Goal: Task Accomplishment & Management: Use online tool/utility

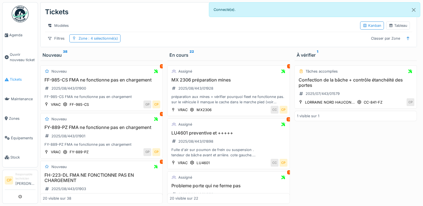
click at [18, 77] on span "Tickets" at bounding box center [23, 79] width 26 height 5
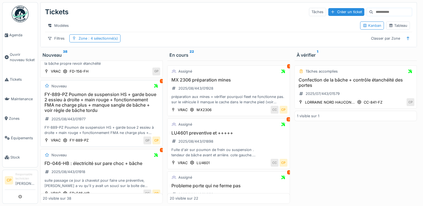
scroll to position [335, 0]
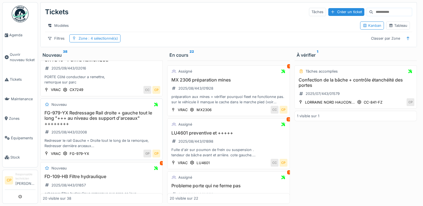
click at [104, 116] on h3 "FG-979-YX Redressage Rail droite + gauche tout le long "+++ au niveau des suppo…" at bounding box center [101, 118] width 117 height 16
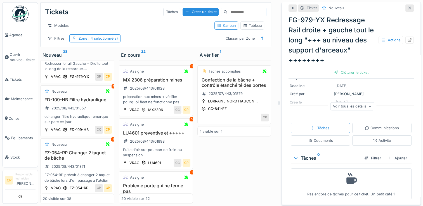
scroll to position [91, 0]
click at [368, 104] on icon at bounding box center [369, 105] width 3 height 3
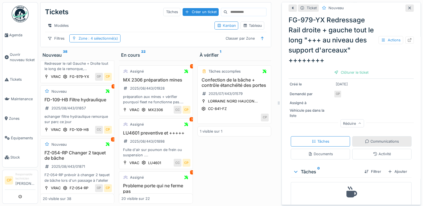
scroll to position [121, 0]
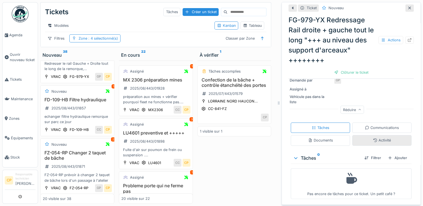
click at [373, 138] on div "Activité" at bounding box center [382, 140] width 18 height 5
click at [391, 154] on div "Ajouter" at bounding box center [399, 158] width 24 height 8
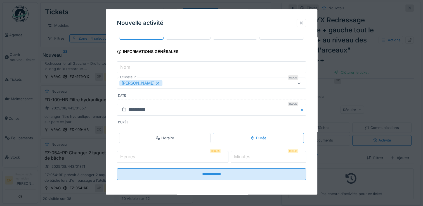
scroll to position [0, 0]
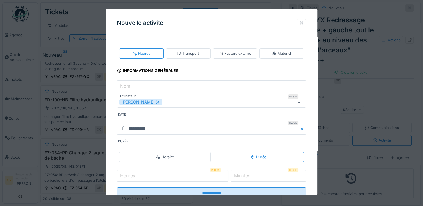
click at [303, 22] on div at bounding box center [301, 22] width 4 height 5
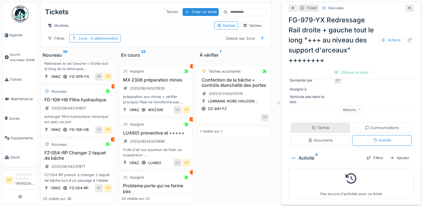
click at [312, 126] on icon at bounding box center [313, 127] width 3 height 3
click at [387, 155] on div at bounding box center [389, 157] width 4 height 5
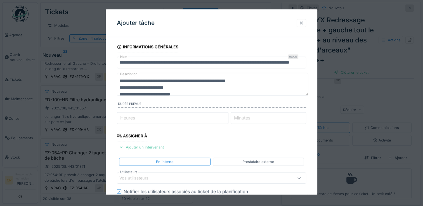
click at [146, 145] on div "Ajouter un intervenant" at bounding box center [141, 148] width 49 height 8
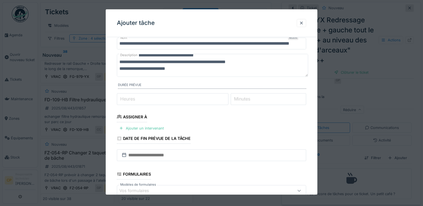
scroll to position [28, 0]
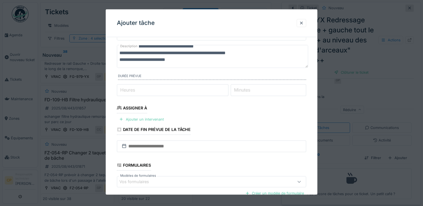
click at [145, 119] on div "Ajouter un intervenant" at bounding box center [141, 120] width 49 height 8
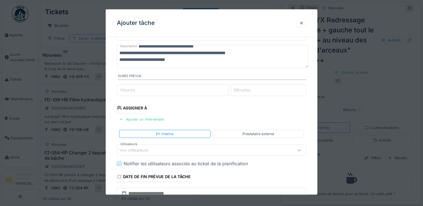
click at [153, 149] on div "Vos utilisateurs" at bounding box center [137, 151] width 37 height 6
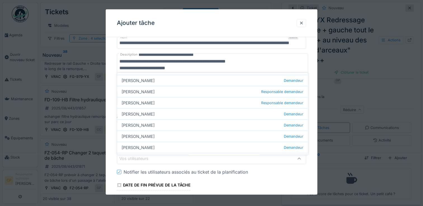
scroll to position [0, 0]
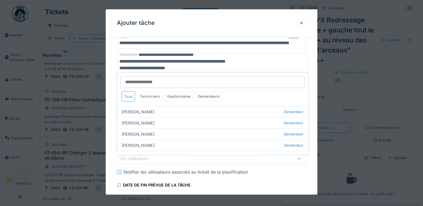
click at [146, 93] on div "Techniciens" at bounding box center [149, 96] width 25 height 10
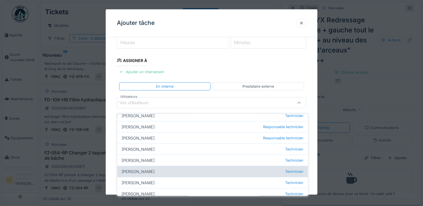
scroll to position [56, 0]
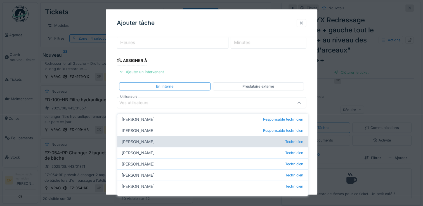
click at [151, 139] on div "Farid Amari Technicien" at bounding box center [212, 141] width 191 height 11
type input "*****"
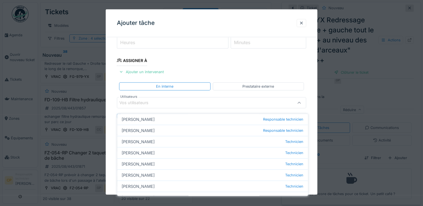
scroll to position [0, 0]
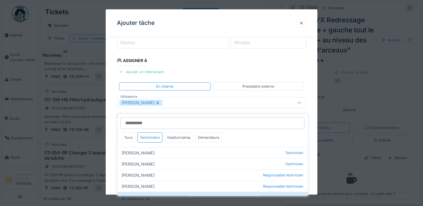
click at [300, 98] on div at bounding box center [298, 102] width 13 height 11
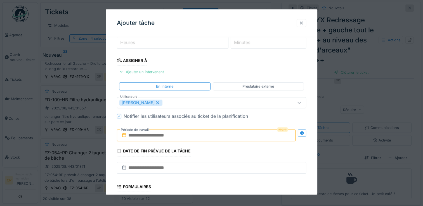
click at [145, 137] on input "text" at bounding box center [206, 136] width 179 height 12
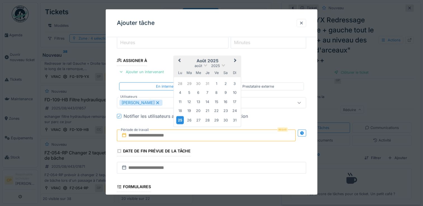
click at [182, 120] on div "25" at bounding box center [180, 120] width 8 height 8
click at [215, 119] on div "29" at bounding box center [217, 120] width 8 height 8
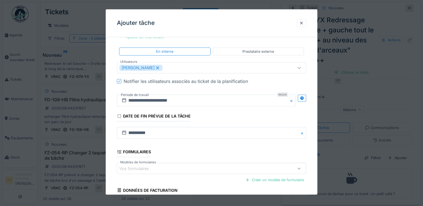
scroll to position [159, 0]
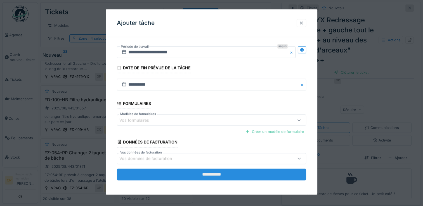
click at [218, 174] on input "**********" at bounding box center [211, 175] width 189 height 12
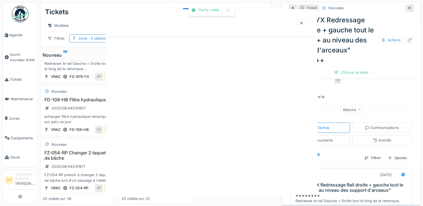
scroll to position [0, 0]
